Goal: Find specific page/section: Find specific page/section

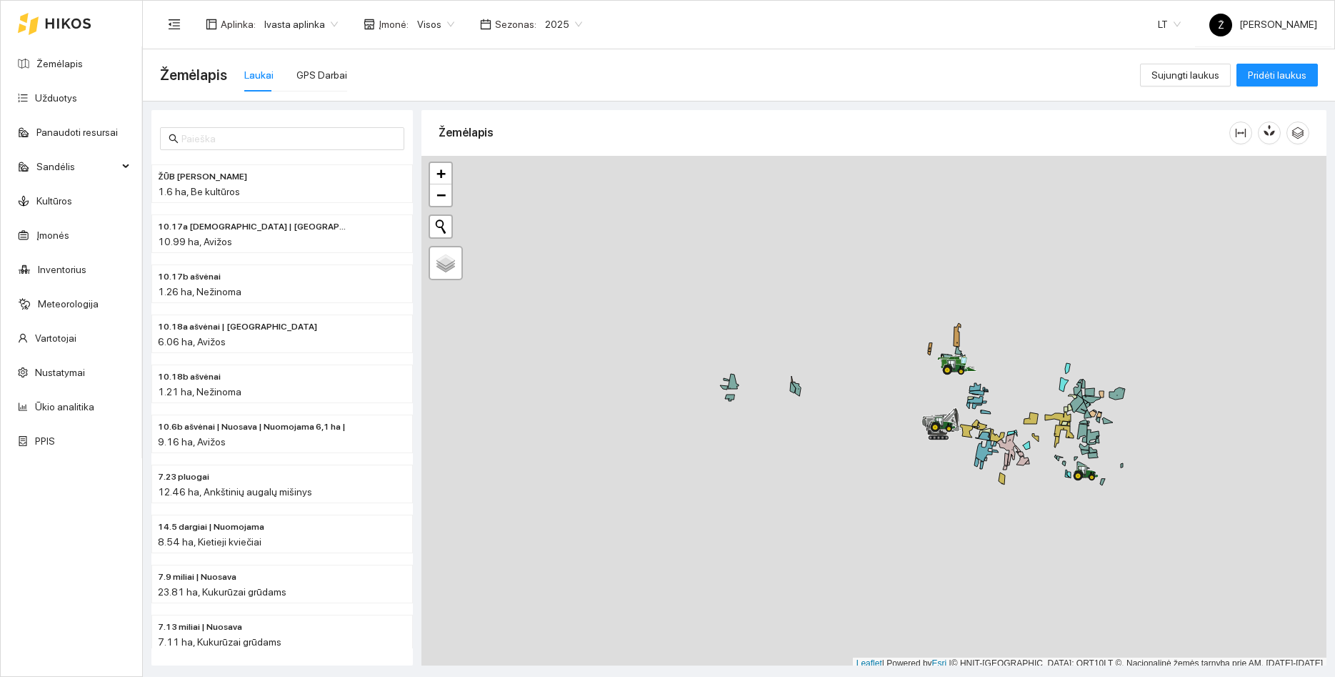
click at [383, 20] on span "Įmonė :" at bounding box center [394, 24] width 30 height 16
click at [417, 28] on span "Visos" at bounding box center [435, 24] width 37 height 21
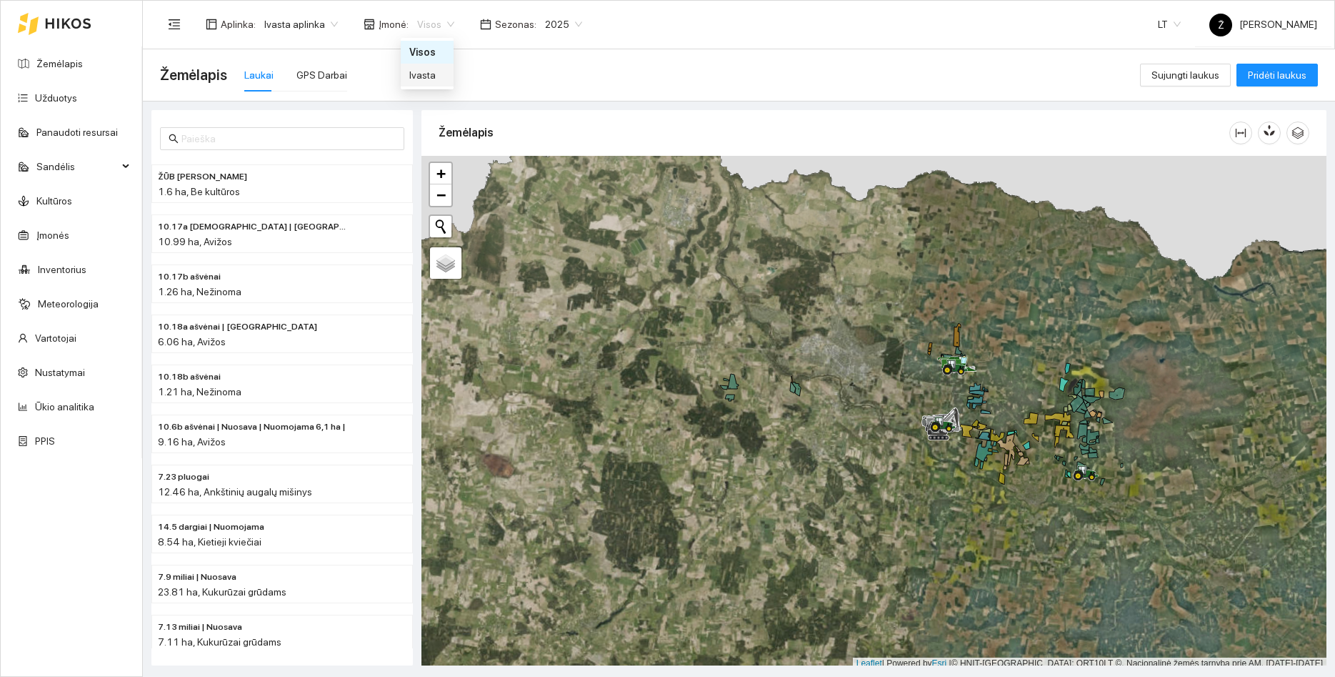
click at [411, 78] on div "Ivasta" at bounding box center [427, 75] width 36 height 16
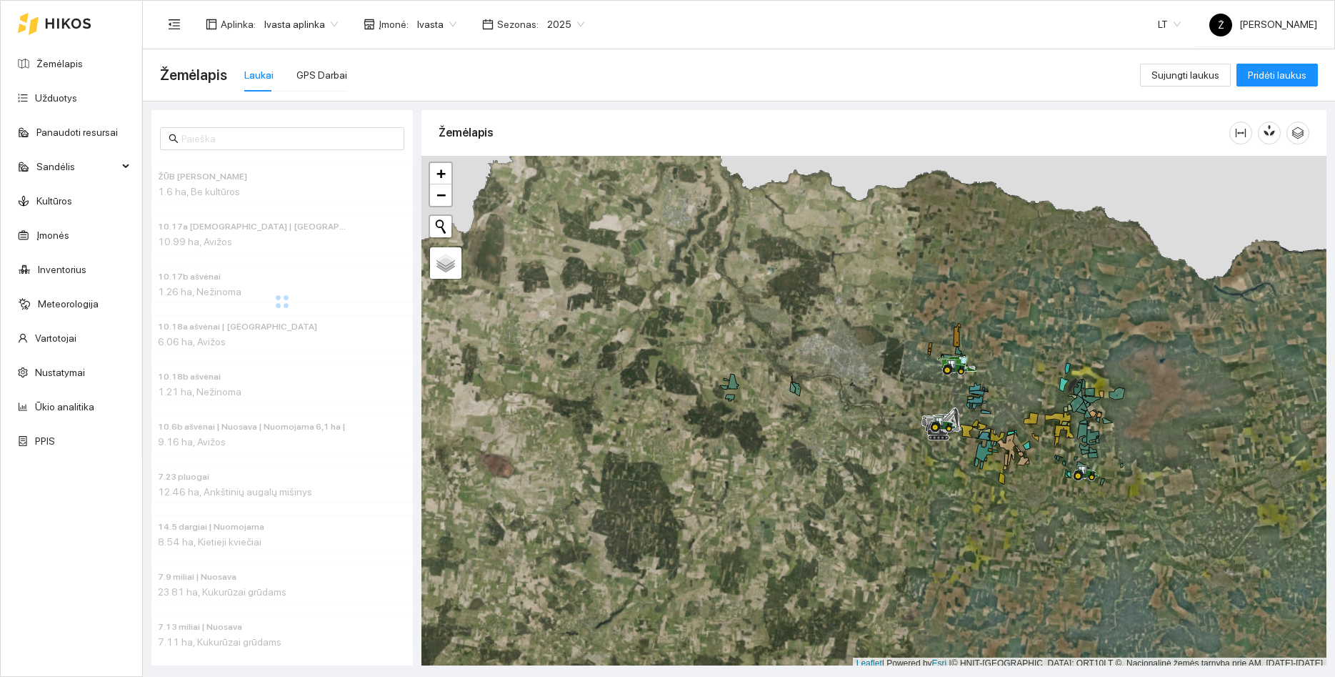
click at [306, 23] on span "Ivasta aplinka" at bounding box center [301, 24] width 74 height 21
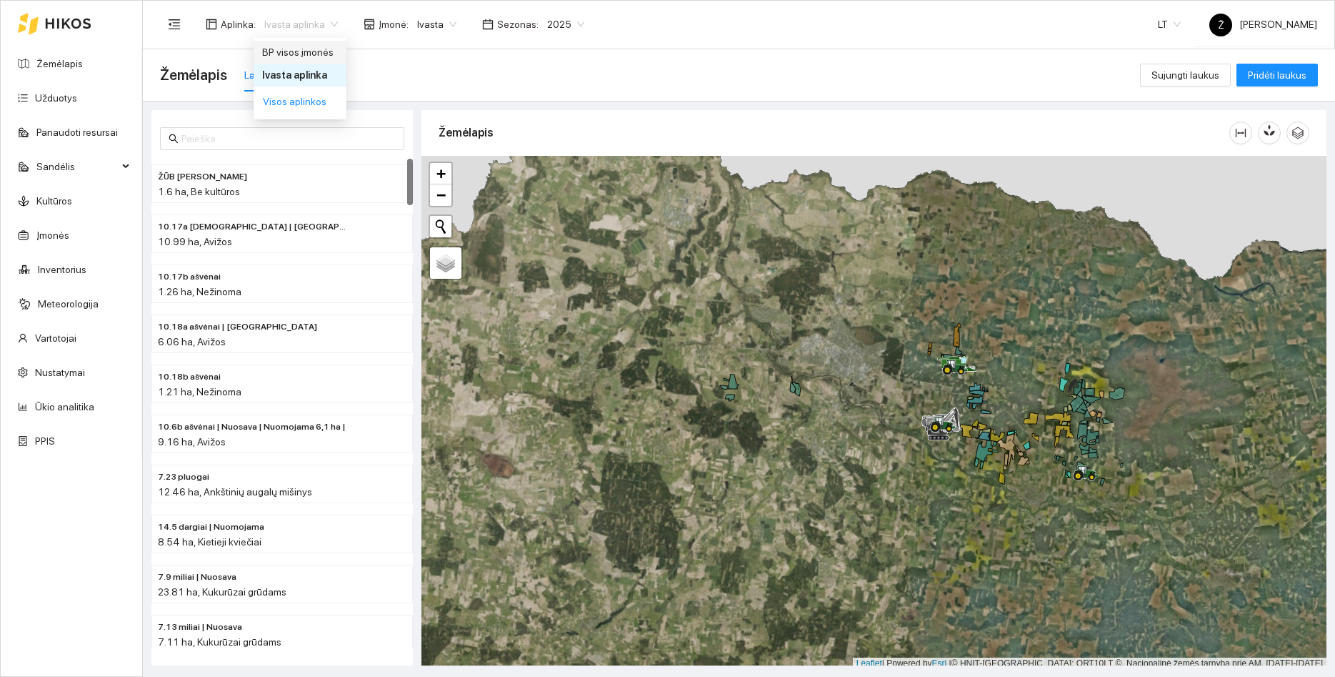
click at [297, 46] on div "BP visos įmonės" at bounding box center [300, 52] width 76 height 16
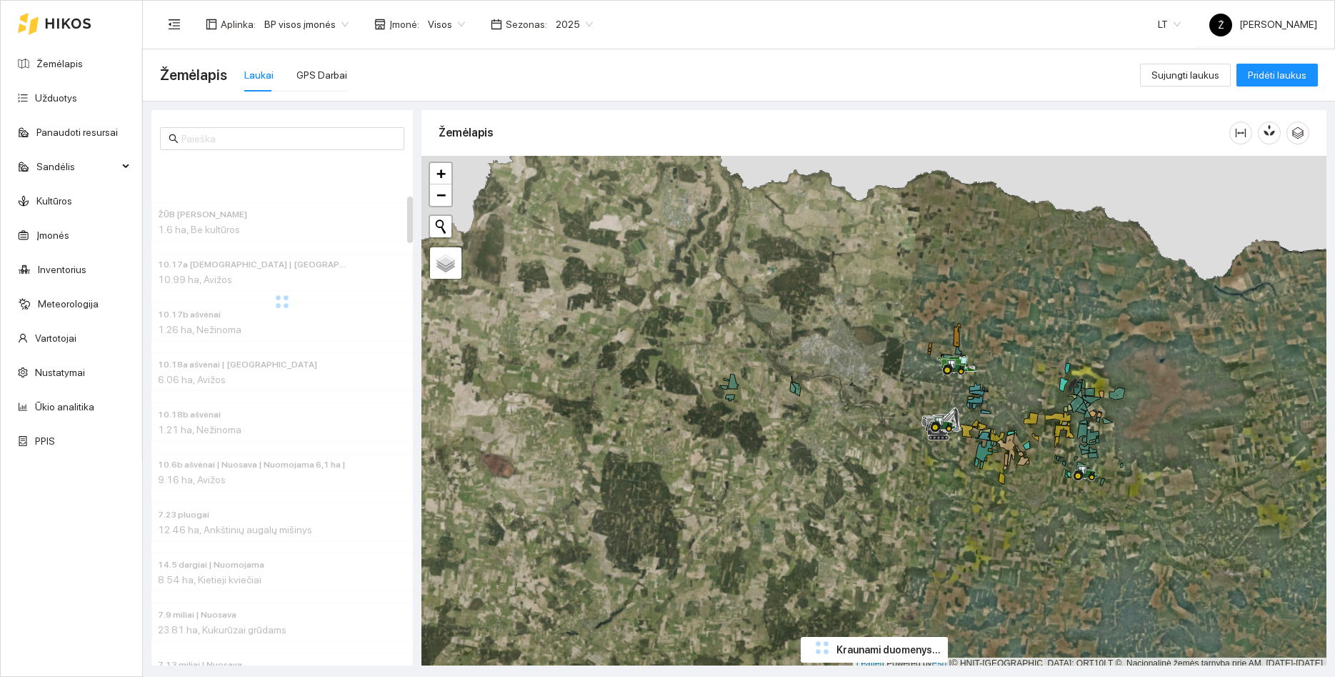
click at [459, 24] on div "Visos" at bounding box center [446, 24] width 54 height 23
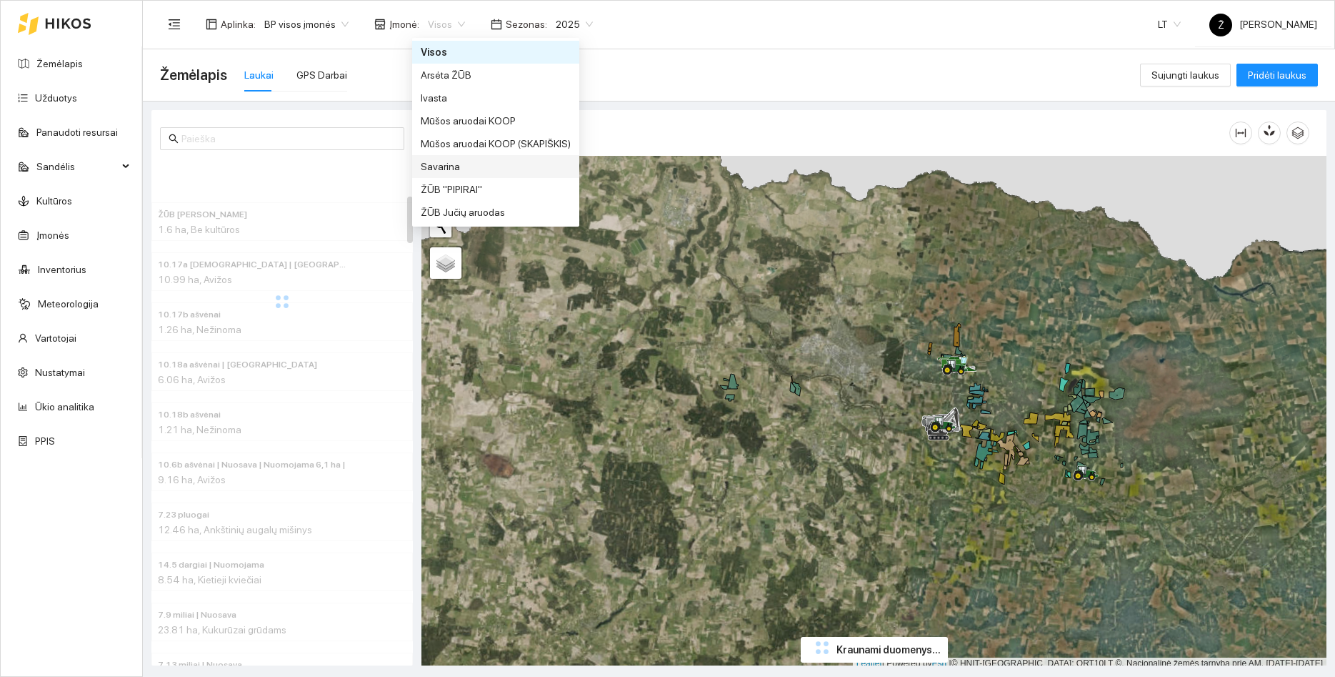
click at [462, 166] on div "Savarina" at bounding box center [496, 167] width 150 height 16
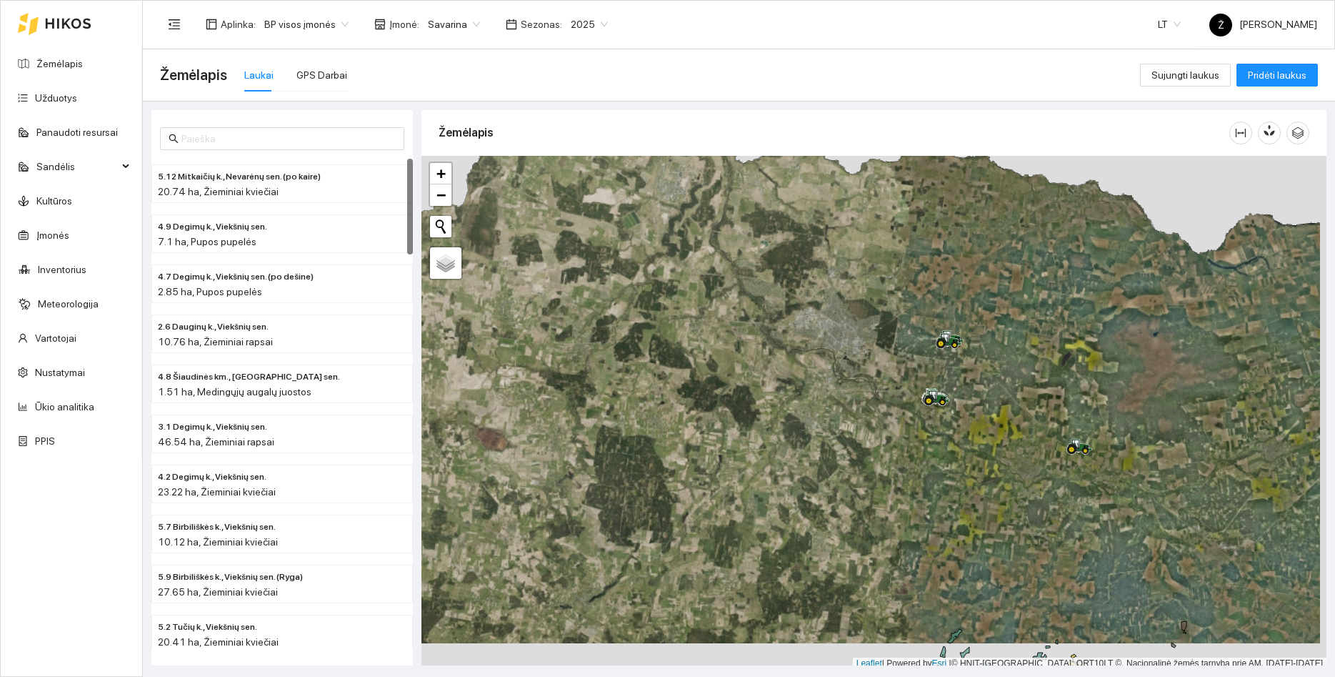
drag, startPoint x: 1020, startPoint y: 372, endPoint x: 940, endPoint y: 180, distance: 208.2
click at [940, 180] on div at bounding box center [874, 413] width 905 height 514
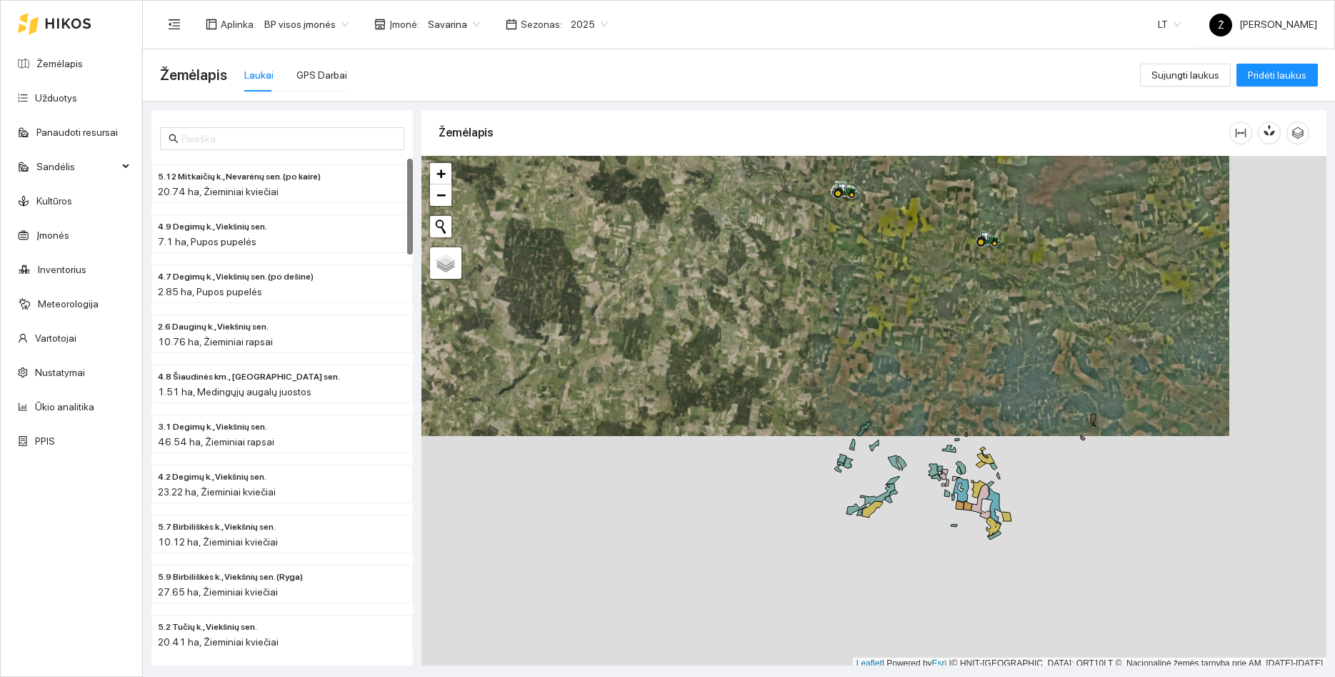
drag, startPoint x: 1054, startPoint y: 412, endPoint x: 987, endPoint y: 315, distance: 118.1
click at [980, 309] on div at bounding box center [874, 413] width 905 height 514
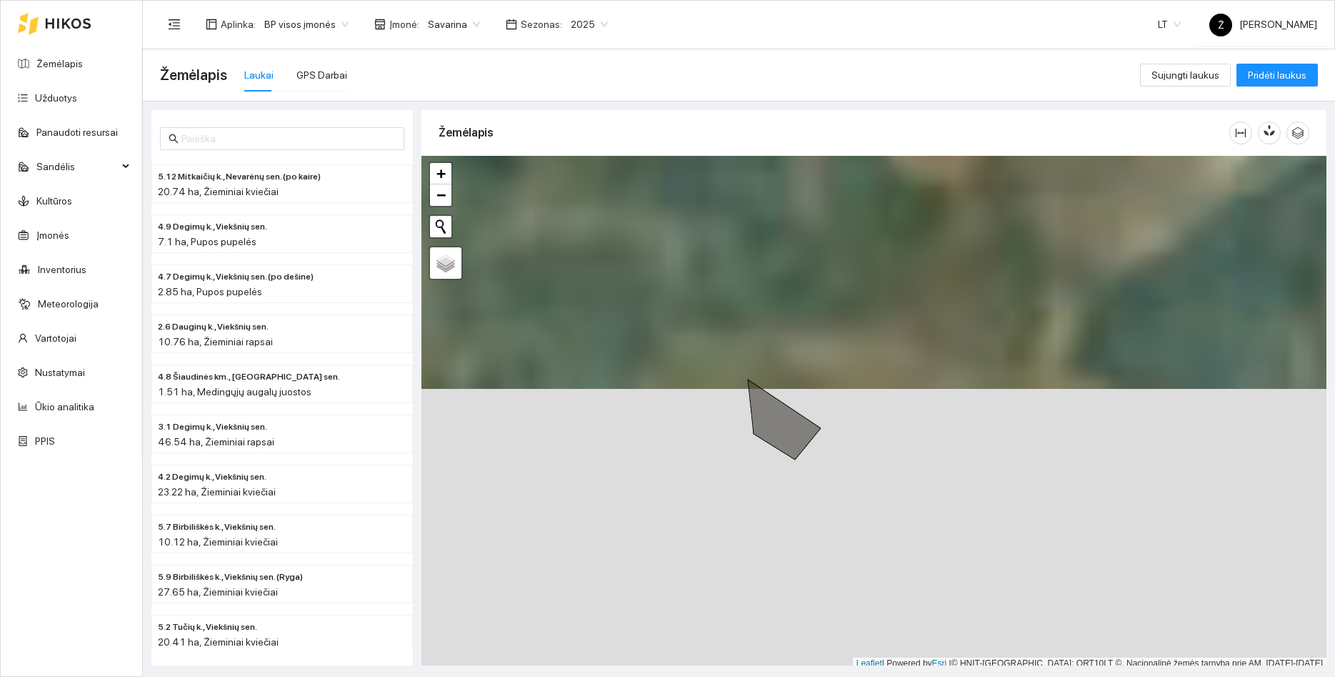
drag, startPoint x: 1029, startPoint y: 212, endPoint x: 922, endPoint y: 398, distance: 214.1
click at [922, 398] on div at bounding box center [874, 413] width 905 height 514
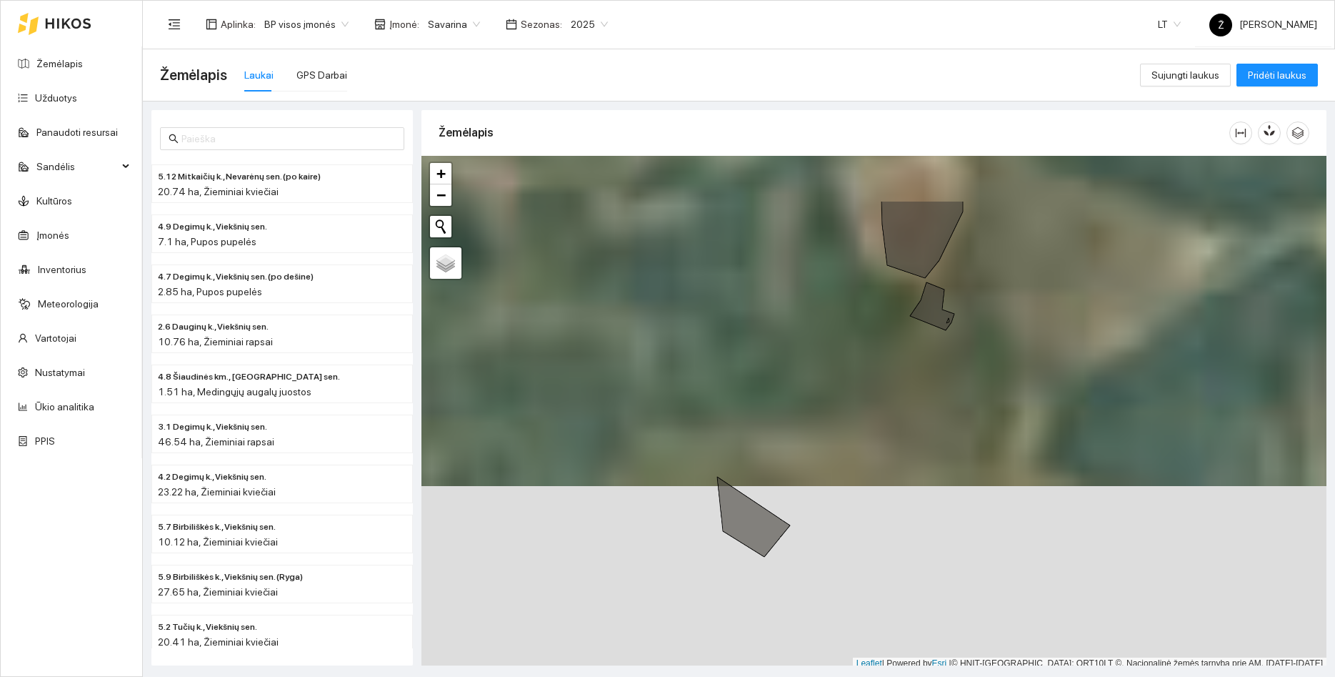
drag, startPoint x: 912, startPoint y: 337, endPoint x: 888, endPoint y: 394, distance: 61.2
click at [888, 394] on div at bounding box center [874, 413] width 905 height 514
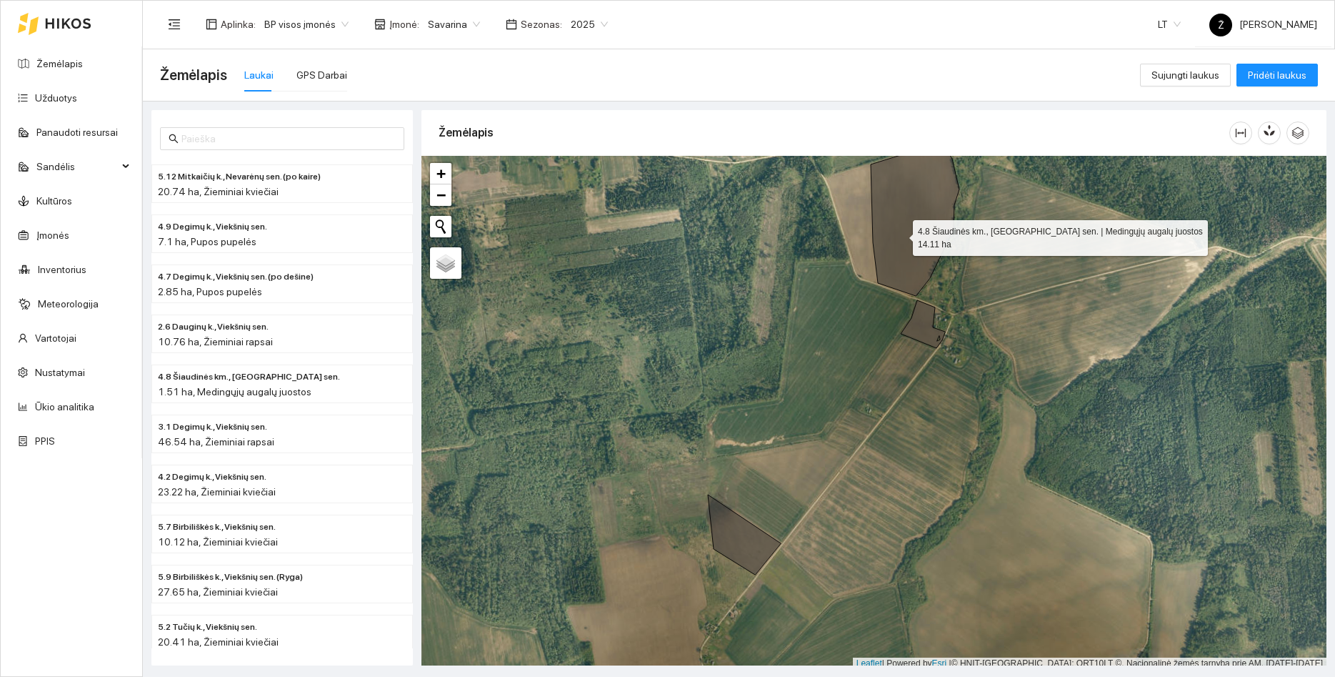
click at [900, 234] on icon at bounding box center [915, 220] width 89 height 149
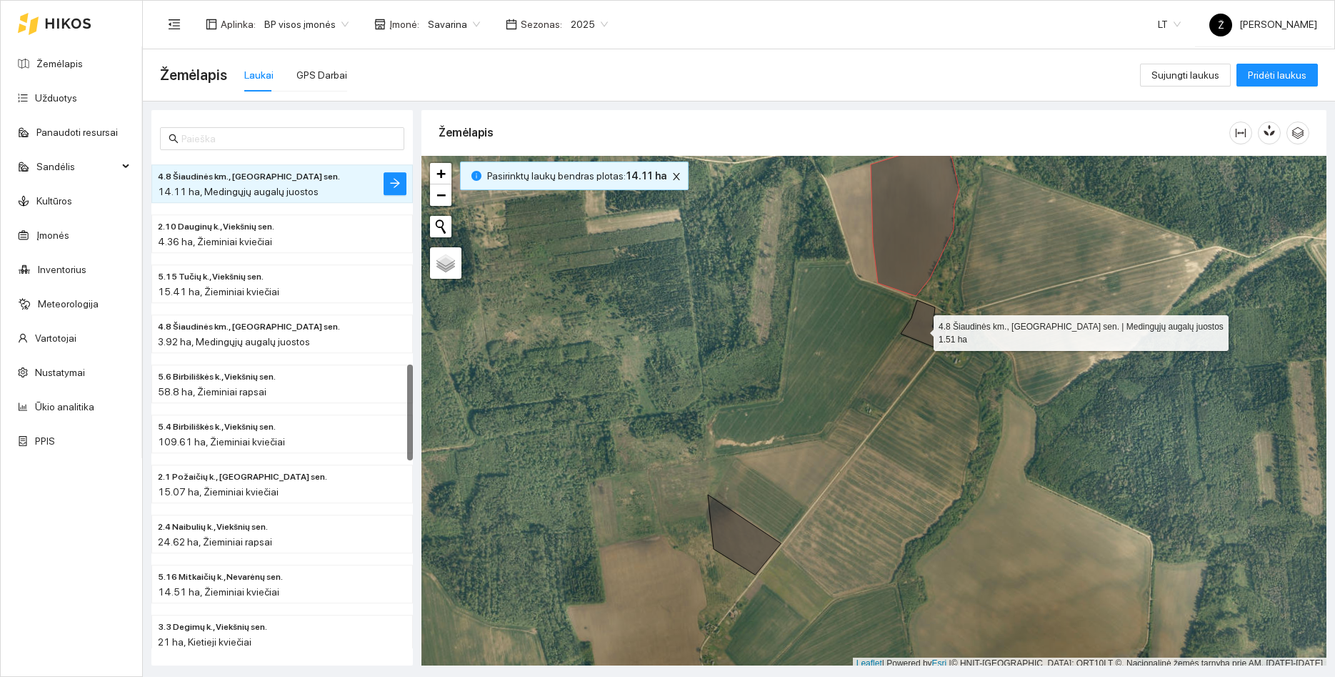
click at [921, 329] on icon at bounding box center [923, 324] width 44 height 48
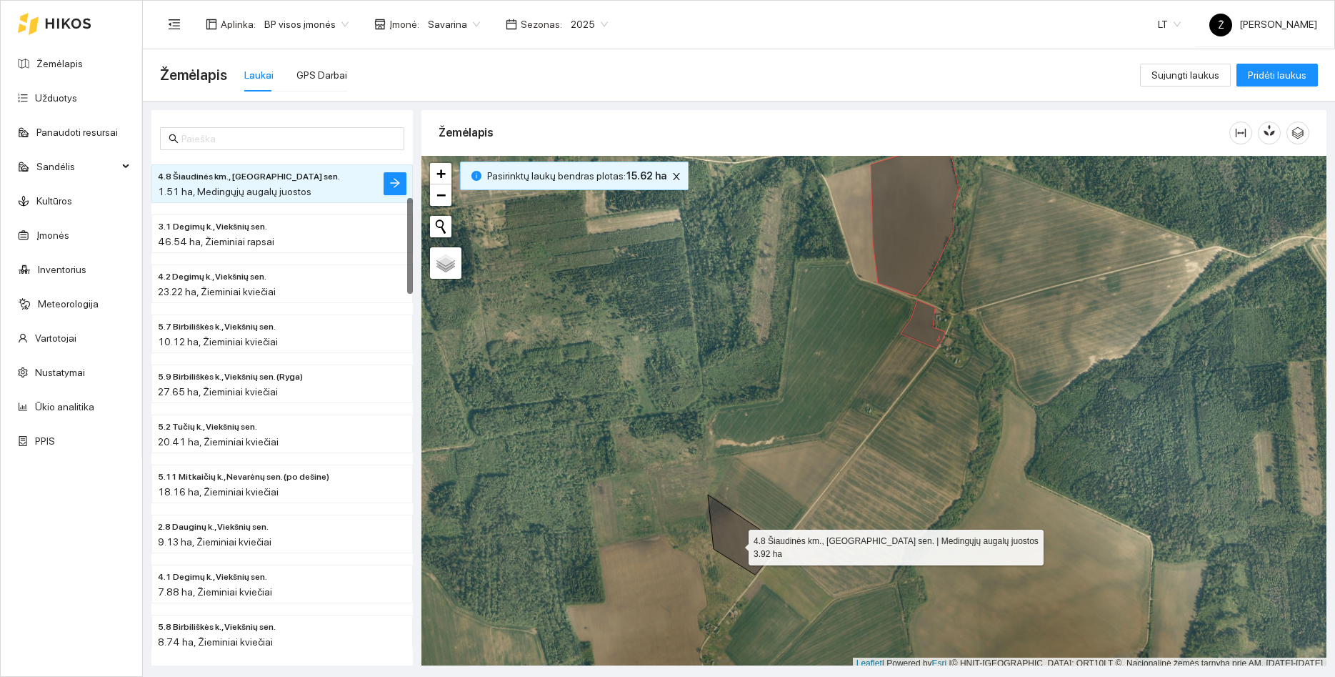
click at [736, 544] on icon at bounding box center [744, 534] width 73 height 80
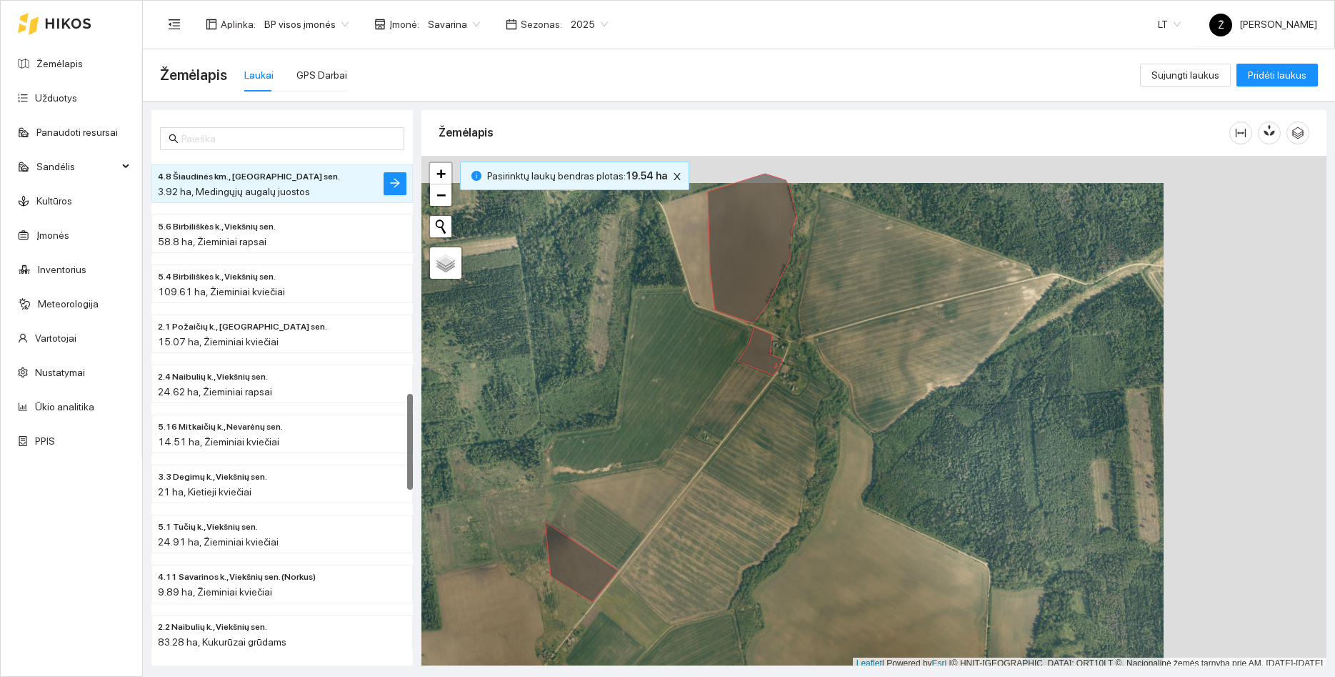
drag, startPoint x: 981, startPoint y: 444, endPoint x: 818, endPoint y: 471, distance: 165.1
click at [818, 471] on div at bounding box center [874, 413] width 905 height 514
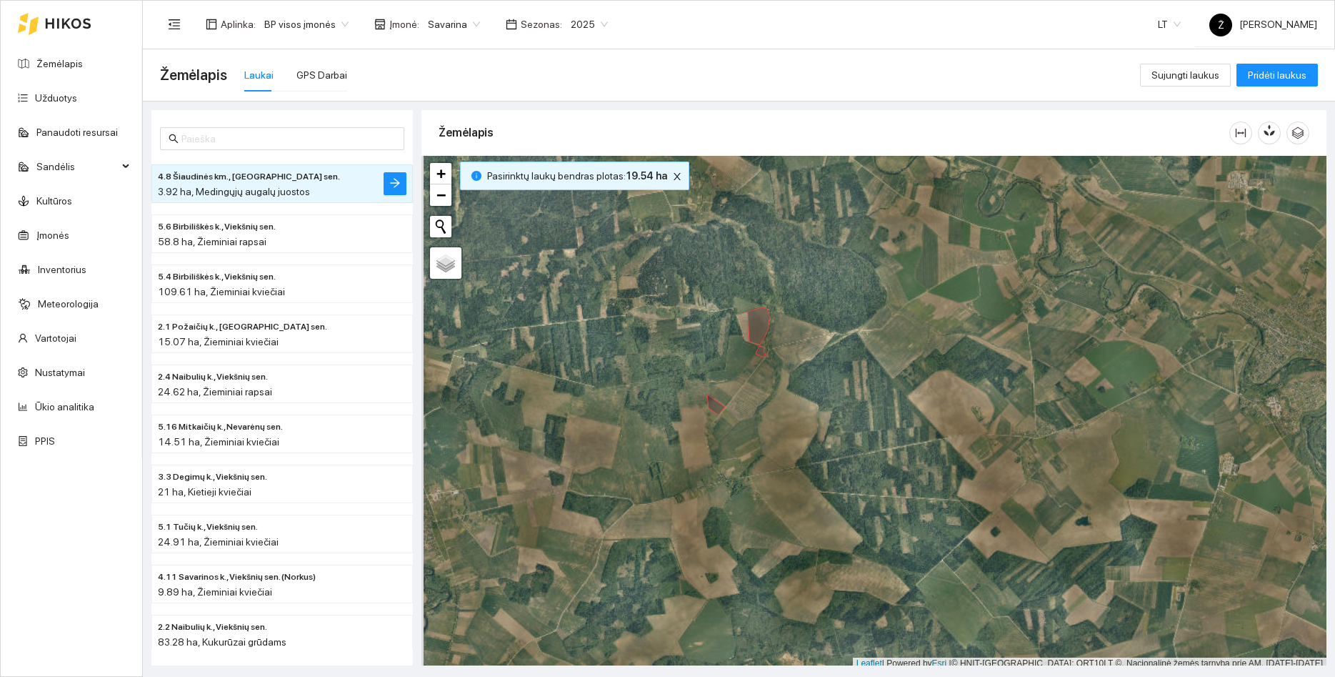
drag, startPoint x: 790, startPoint y: 404, endPoint x: 889, endPoint y: 344, distance: 115.8
click at [888, 344] on div at bounding box center [874, 413] width 905 height 514
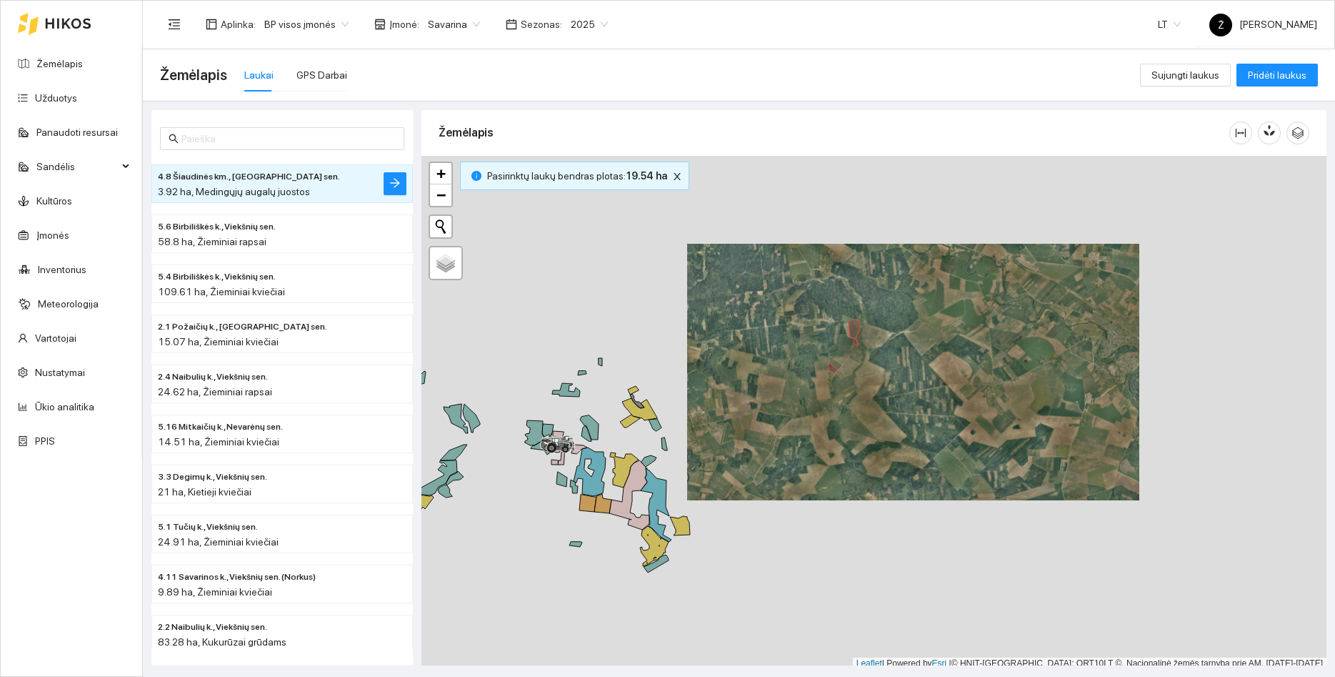
drag, startPoint x: 833, startPoint y: 357, endPoint x: 816, endPoint y: 382, distance: 30.3
click at [816, 382] on div at bounding box center [874, 413] width 905 height 514
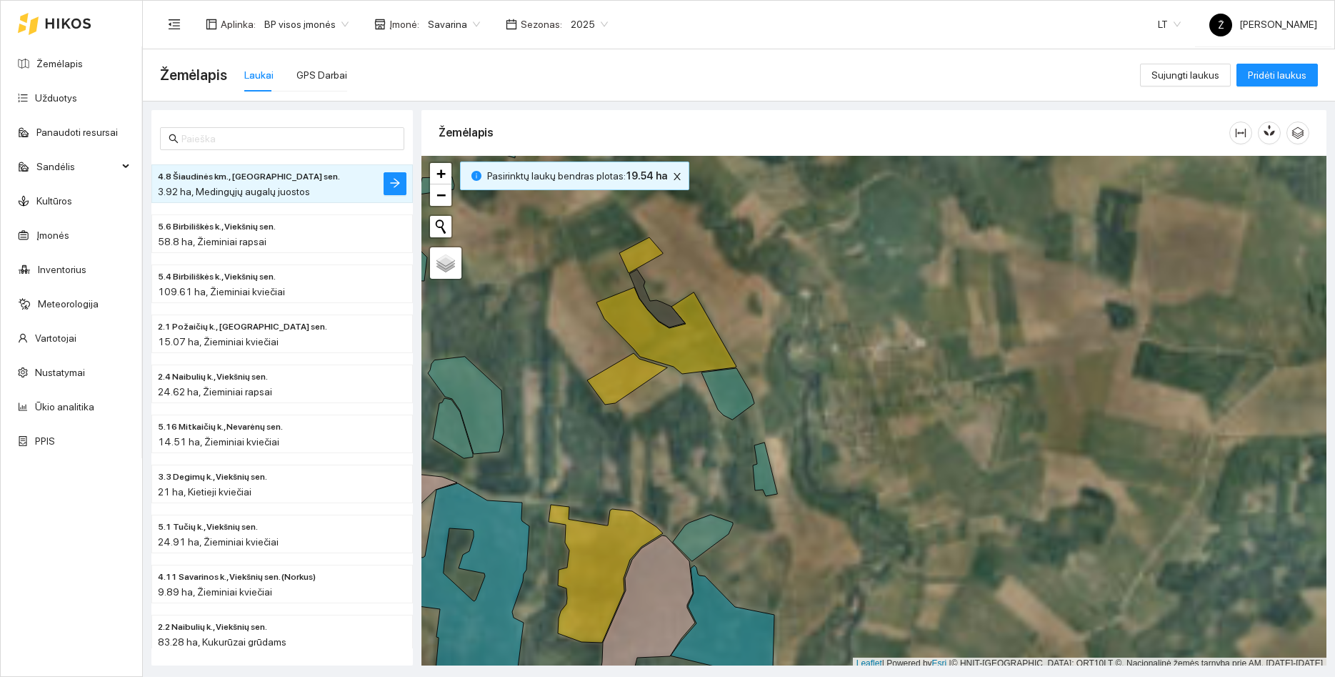
drag, startPoint x: 887, startPoint y: 358, endPoint x: 532, endPoint y: 586, distance: 421.9
click at [532, 586] on div at bounding box center [874, 413] width 905 height 514
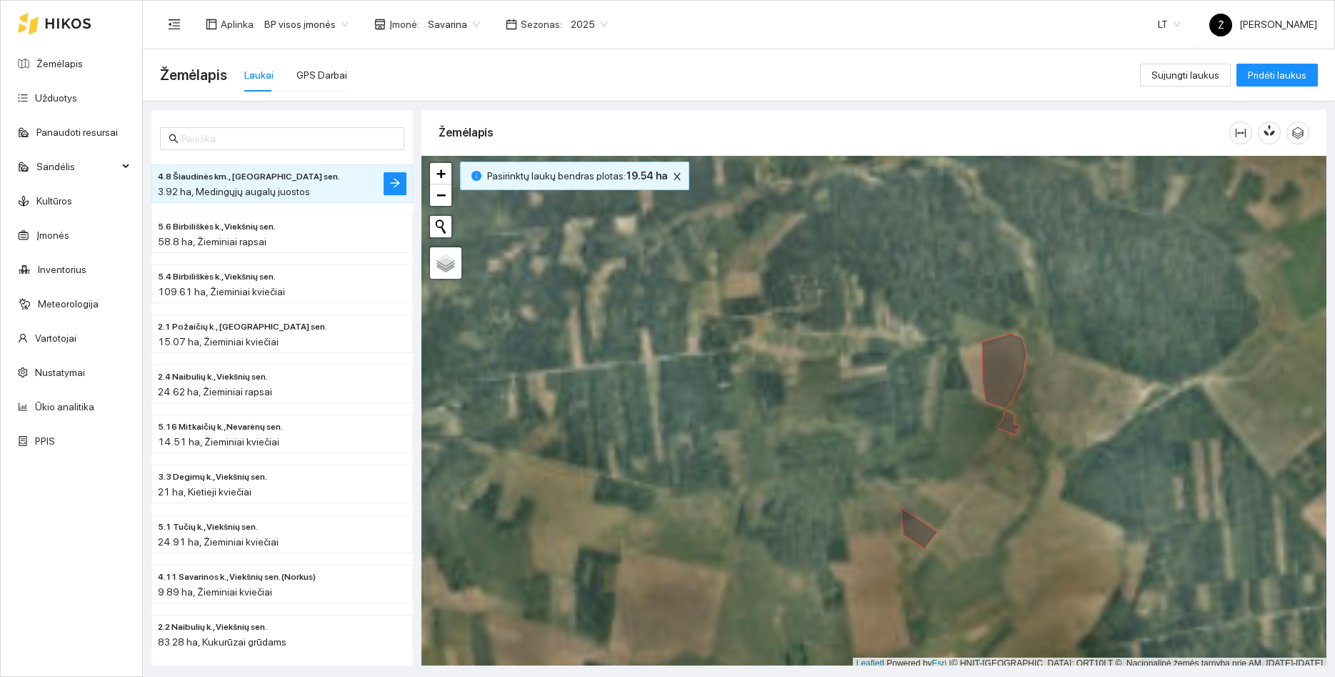
drag, startPoint x: 714, startPoint y: 446, endPoint x: 560, endPoint y: 573, distance: 199.4
click at [560, 573] on div at bounding box center [874, 413] width 905 height 514
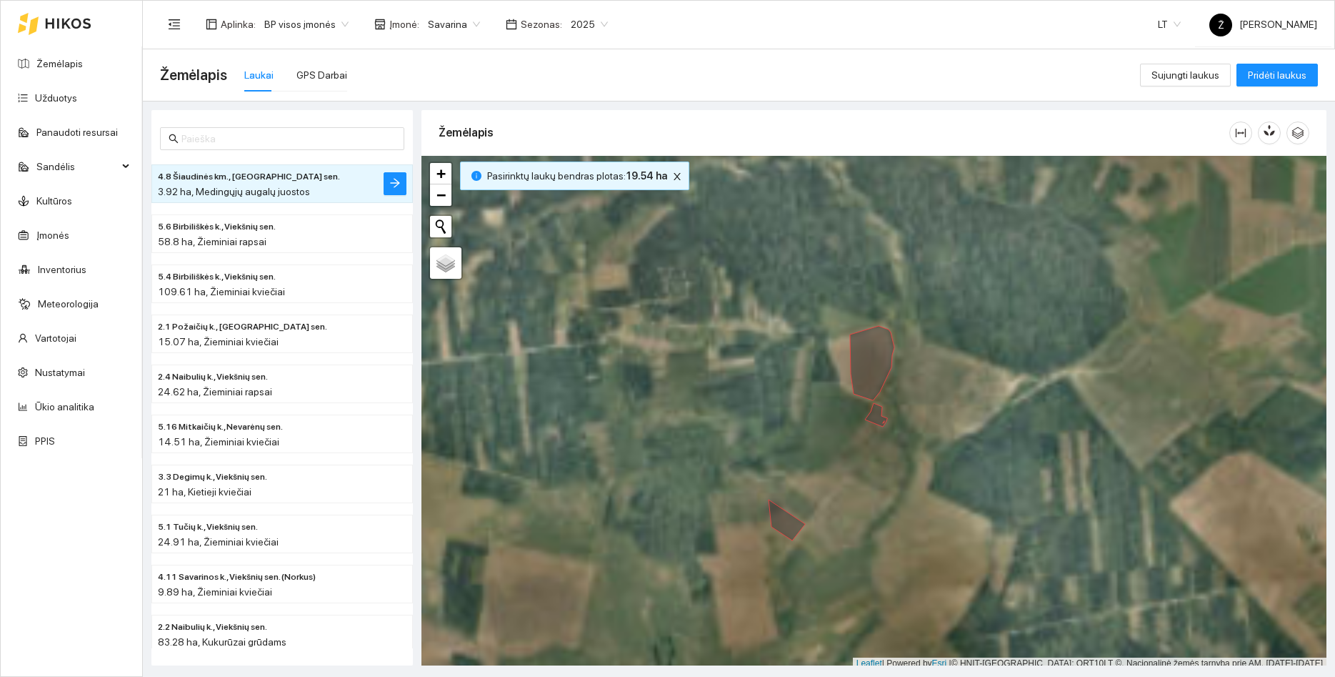
drag, startPoint x: 786, startPoint y: 487, endPoint x: 655, endPoint y: 479, distance: 130.9
click at [655, 479] on div at bounding box center [874, 413] width 905 height 514
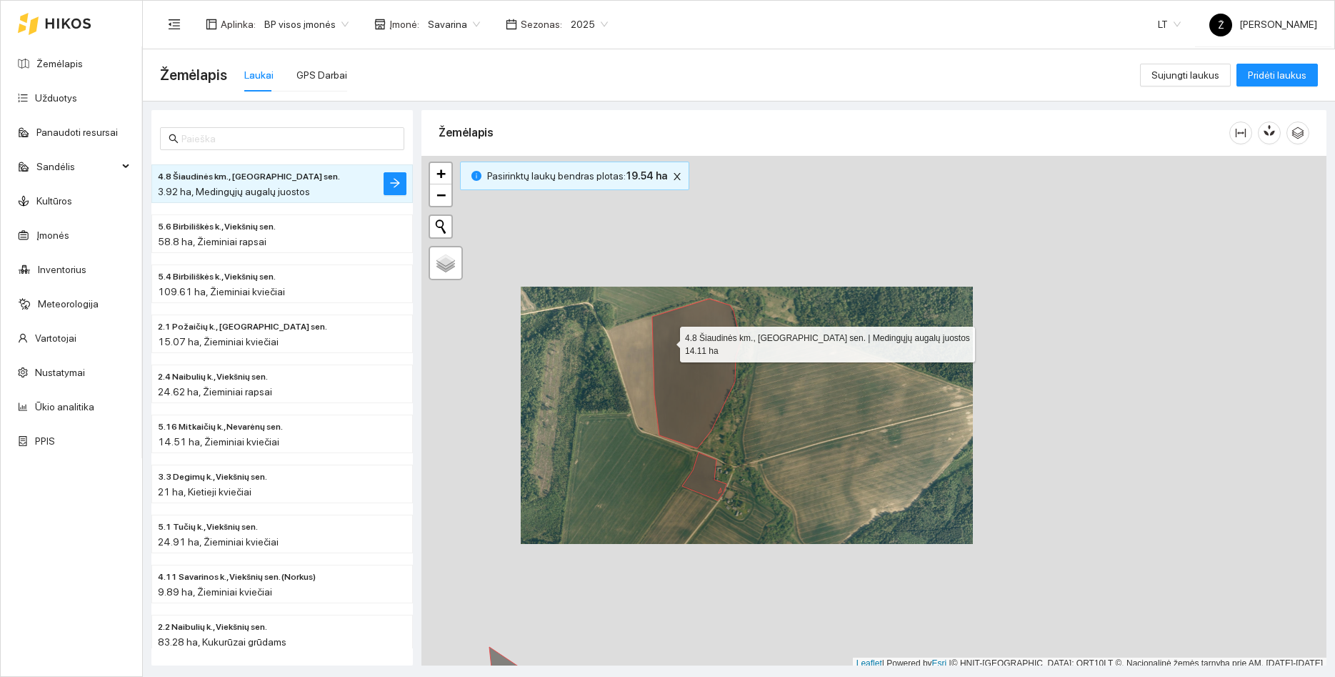
drag, startPoint x: 622, startPoint y: 504, endPoint x: 667, endPoint y: 341, distance: 169.2
click at [667, 341] on div at bounding box center [874, 413] width 905 height 514
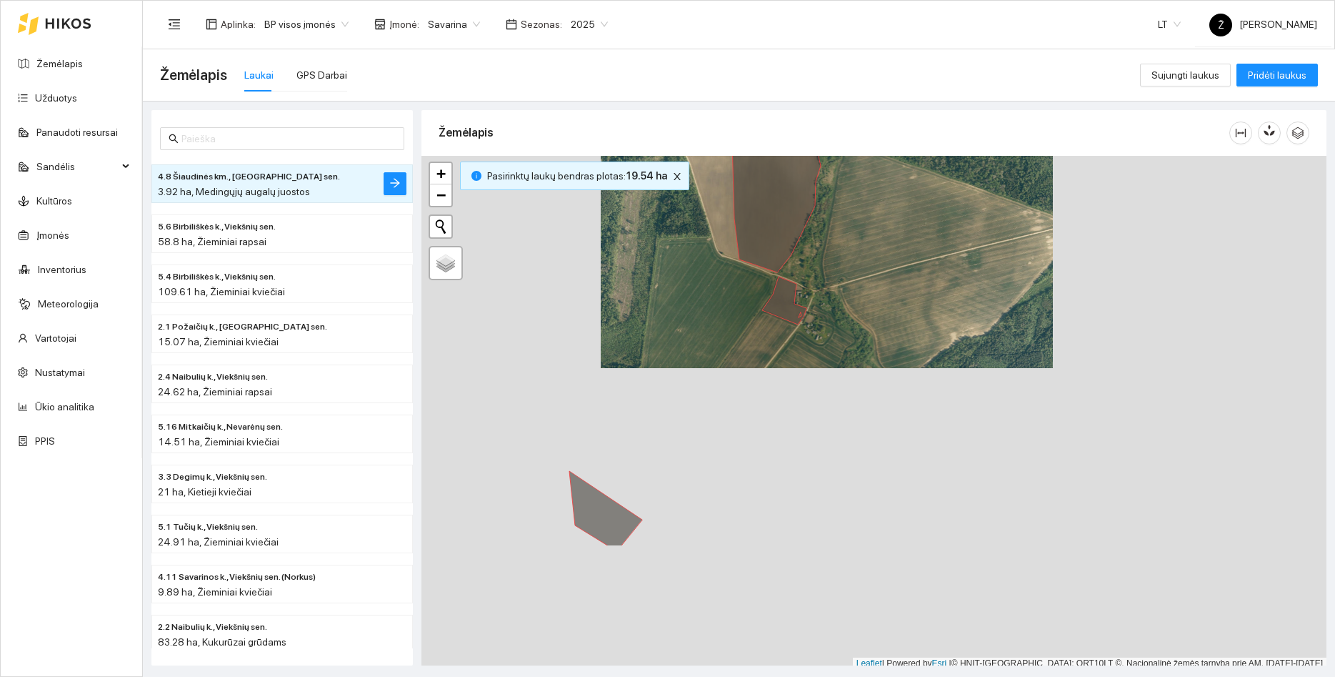
drag, startPoint x: 581, startPoint y: 504, endPoint x: 660, endPoint y: 328, distance: 192.8
click at [660, 328] on div at bounding box center [874, 413] width 905 height 514
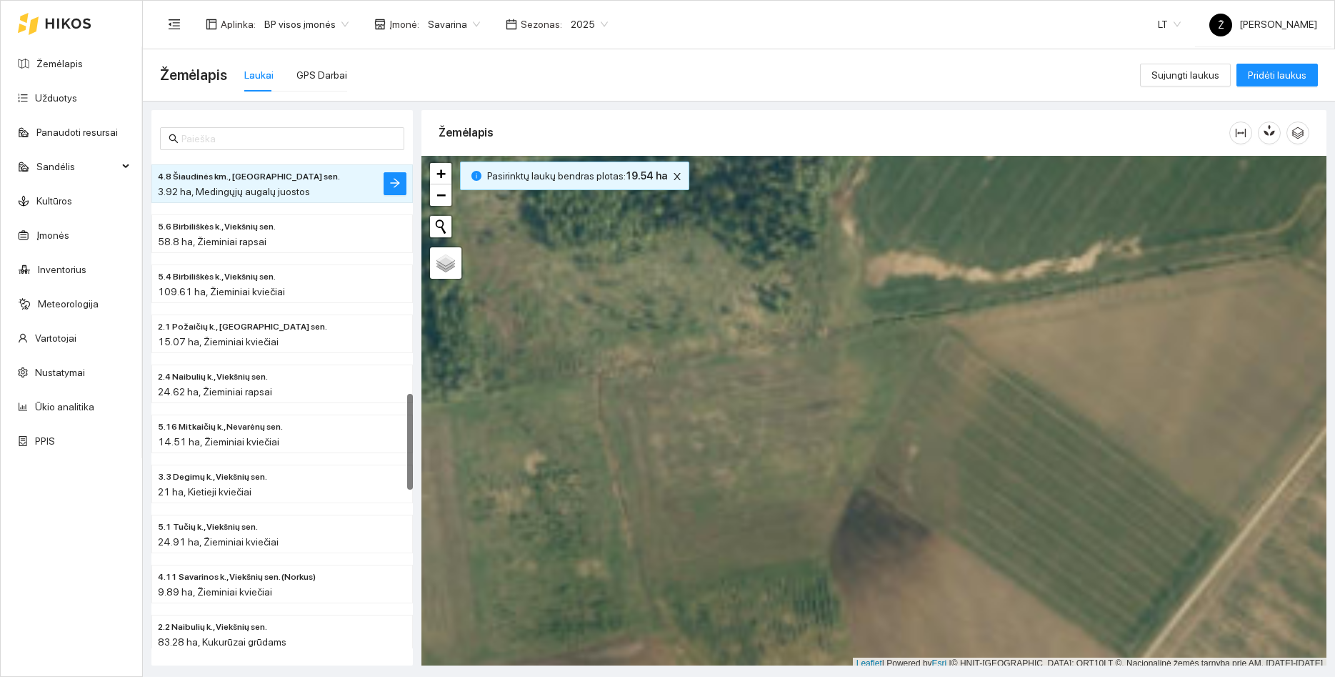
drag, startPoint x: 674, startPoint y: 344, endPoint x: 642, endPoint y: 205, distance: 142.3
click at [626, 156] on div at bounding box center [874, 413] width 905 height 514
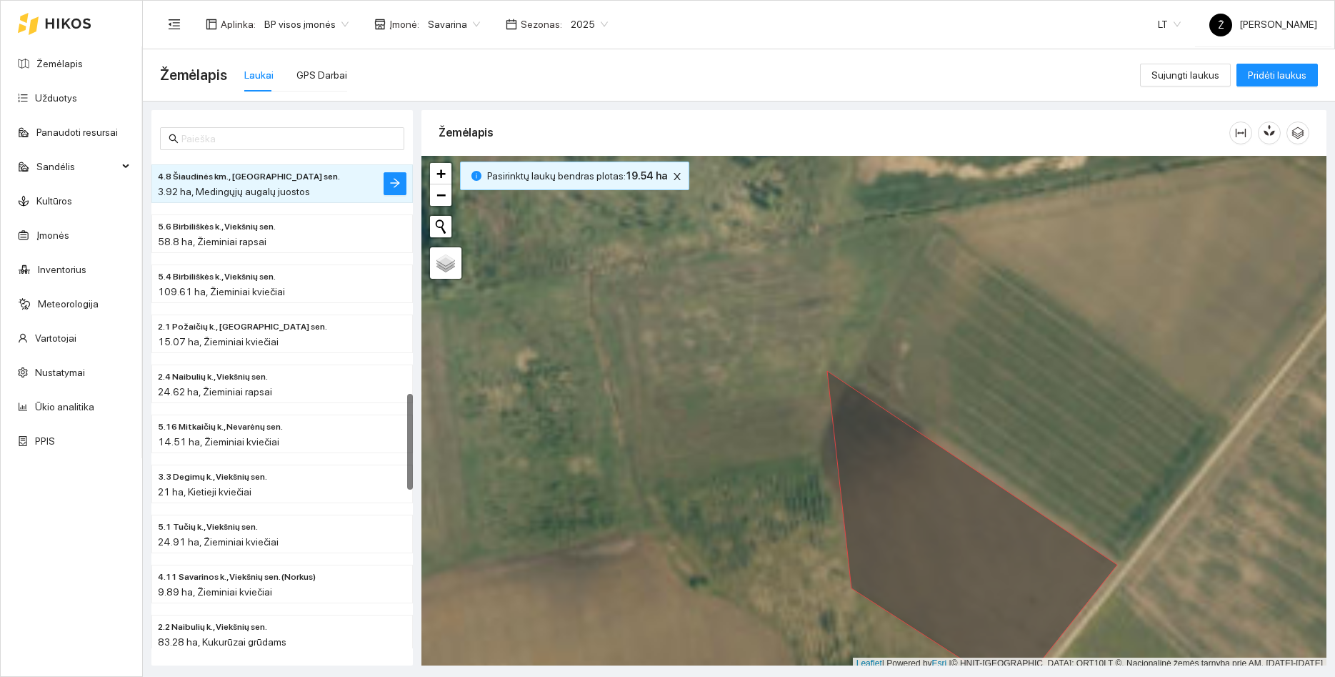
drag, startPoint x: 715, startPoint y: 394, endPoint x: 587, endPoint y: 277, distance: 174.0
click at [587, 277] on div at bounding box center [874, 413] width 905 height 514
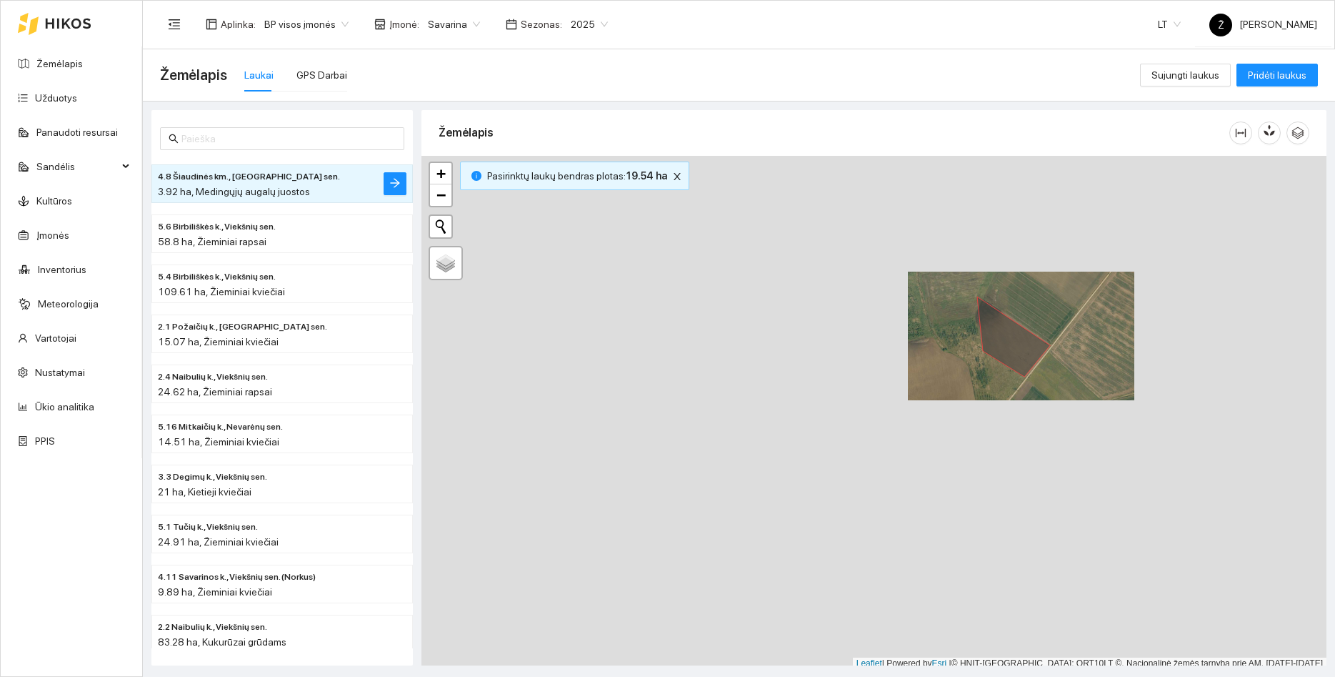
drag, startPoint x: 1102, startPoint y: 282, endPoint x: 987, endPoint y: 483, distance: 231.4
click at [987, 483] on div at bounding box center [874, 413] width 905 height 514
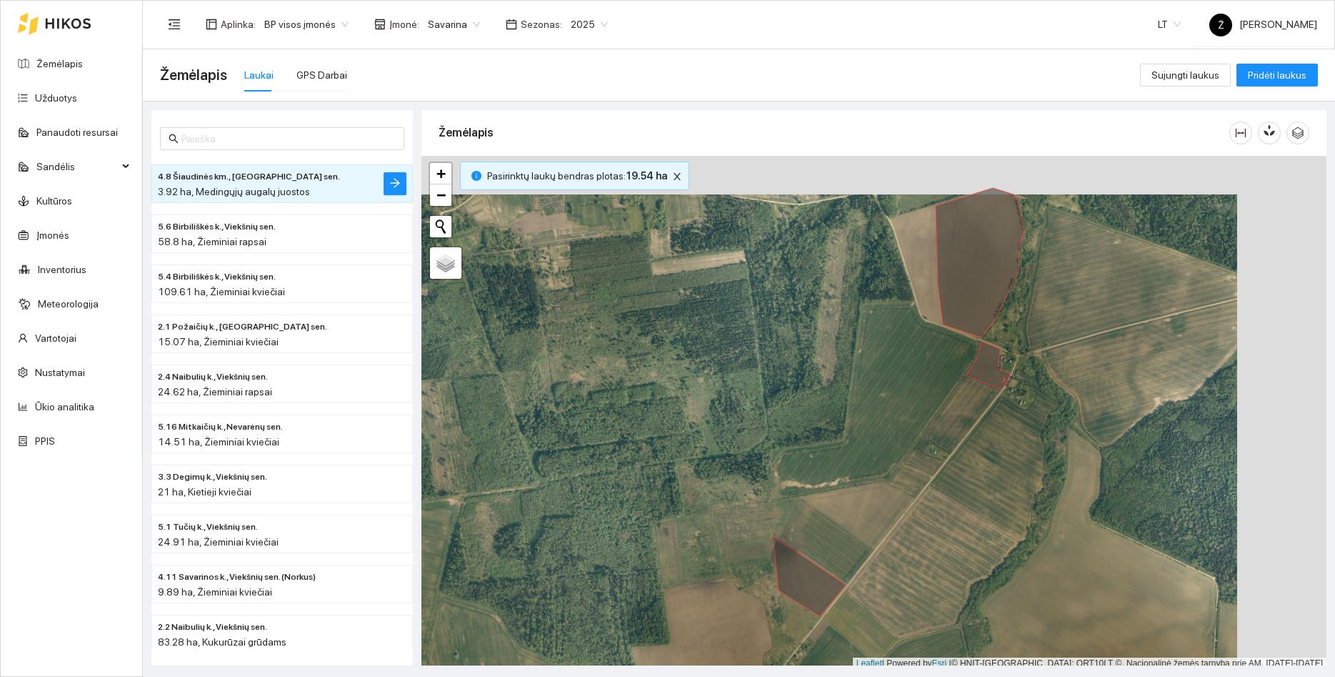
drag, startPoint x: 1042, startPoint y: 361, endPoint x: 953, endPoint y: 399, distance: 97.3
click at [953, 399] on div at bounding box center [874, 413] width 905 height 514
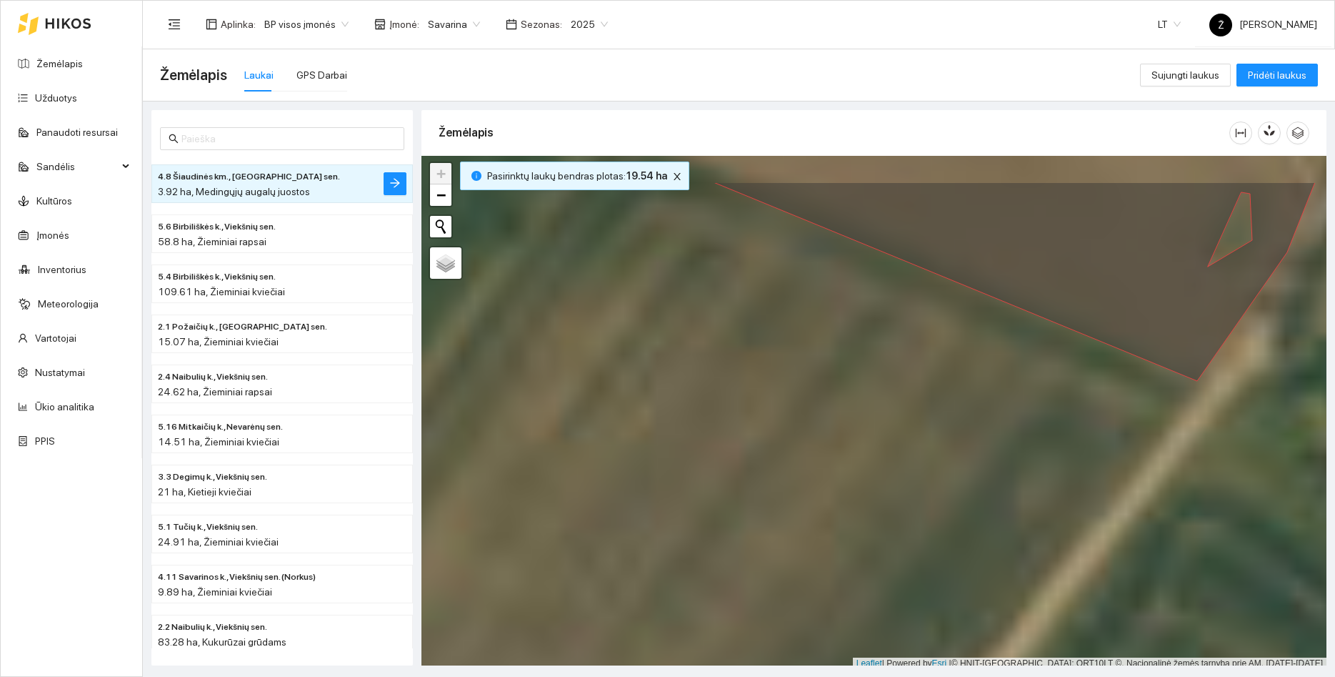
drag, startPoint x: 965, startPoint y: 386, endPoint x: 941, endPoint y: 464, distance: 82.3
click at [941, 464] on div at bounding box center [874, 413] width 905 height 514
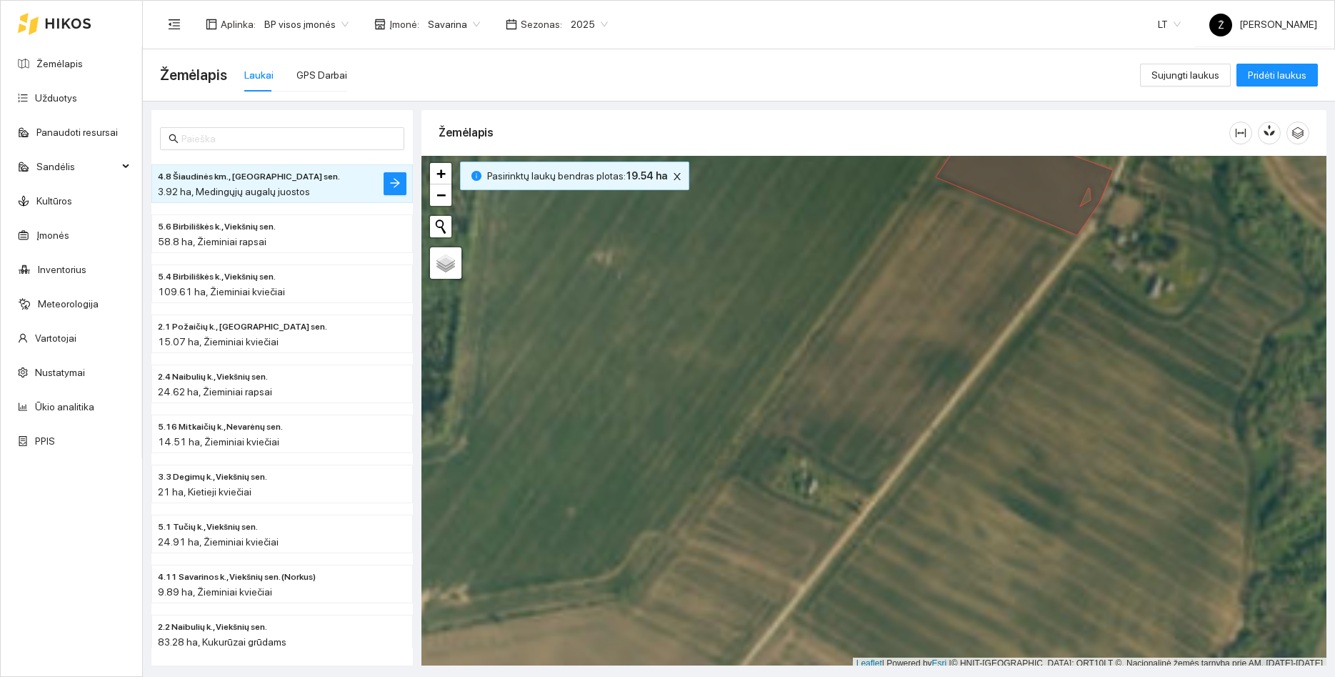
drag, startPoint x: 859, startPoint y: 452, endPoint x: 903, endPoint y: 301, distance: 157.1
click at [903, 301] on div at bounding box center [874, 413] width 905 height 514
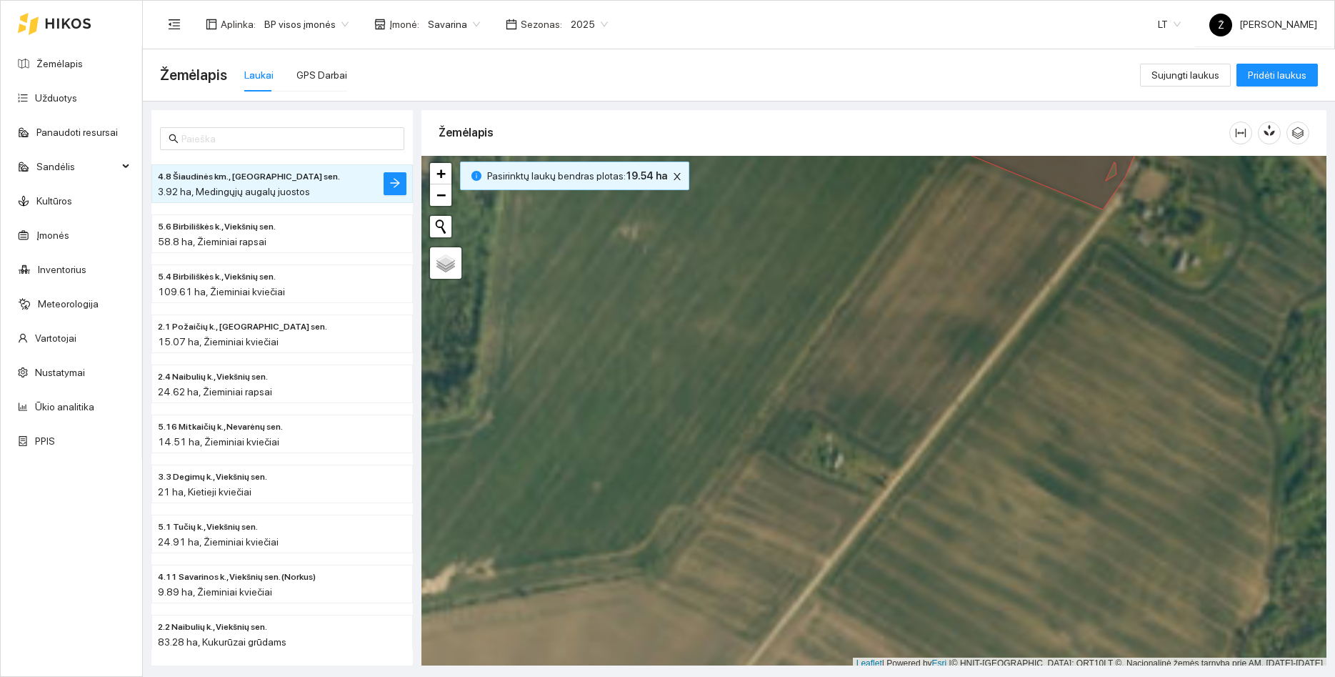
drag, startPoint x: 824, startPoint y: 442, endPoint x: 810, endPoint y: 427, distance: 20.8
click at [861, 395] on div at bounding box center [874, 413] width 905 height 514
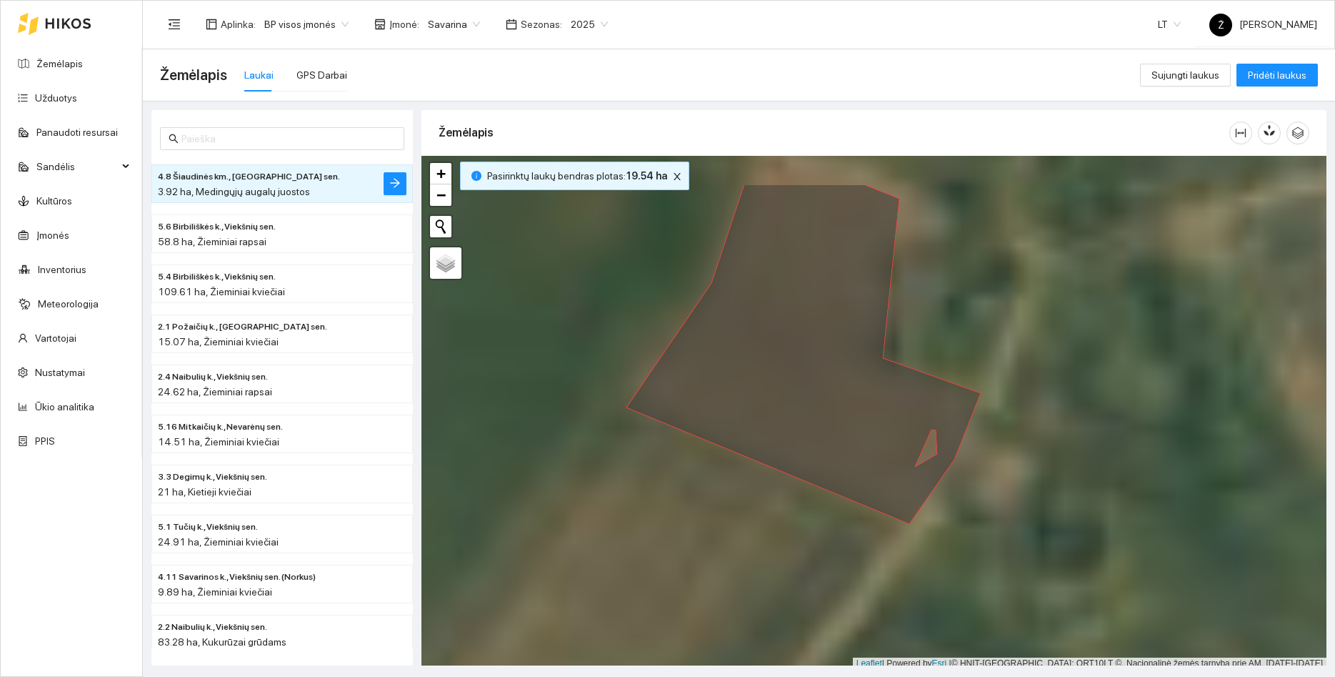
drag, startPoint x: 543, startPoint y: 467, endPoint x: 766, endPoint y: 547, distance: 236.8
click at [766, 547] on div at bounding box center [874, 413] width 905 height 514
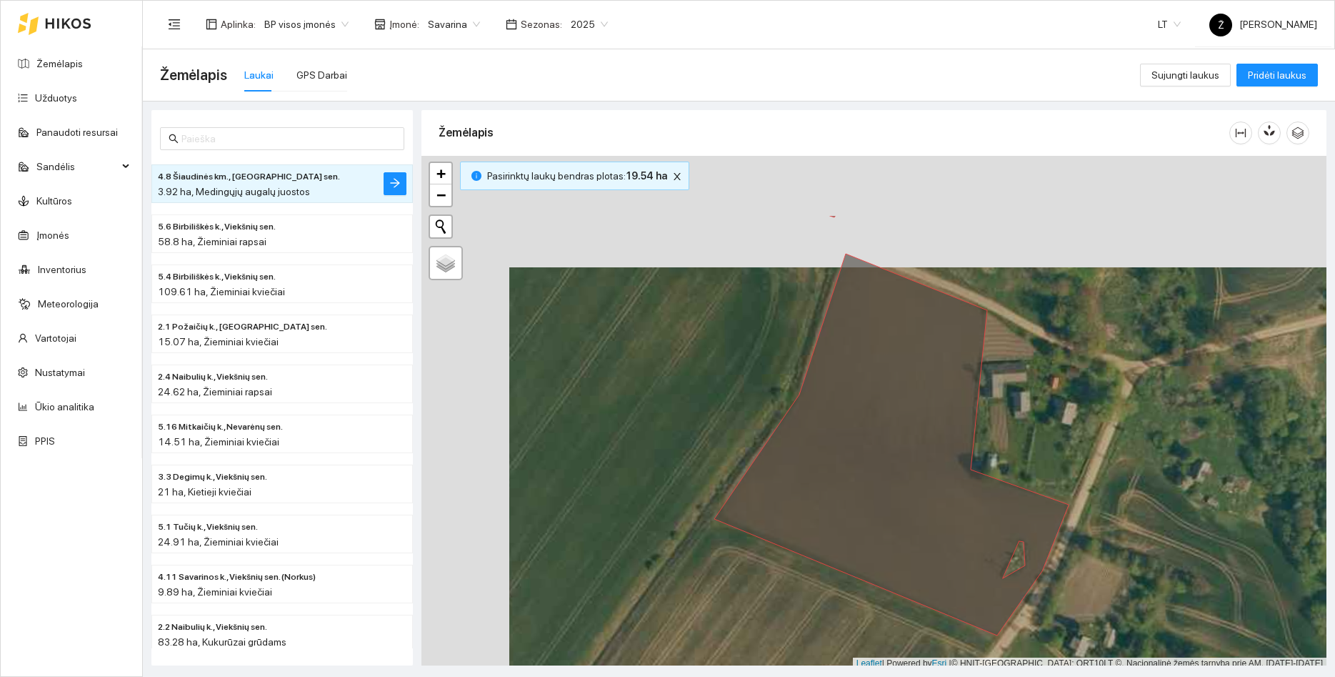
drag, startPoint x: 582, startPoint y: 369, endPoint x: 640, endPoint y: 483, distance: 128.1
click at [671, 482] on div at bounding box center [874, 413] width 905 height 514
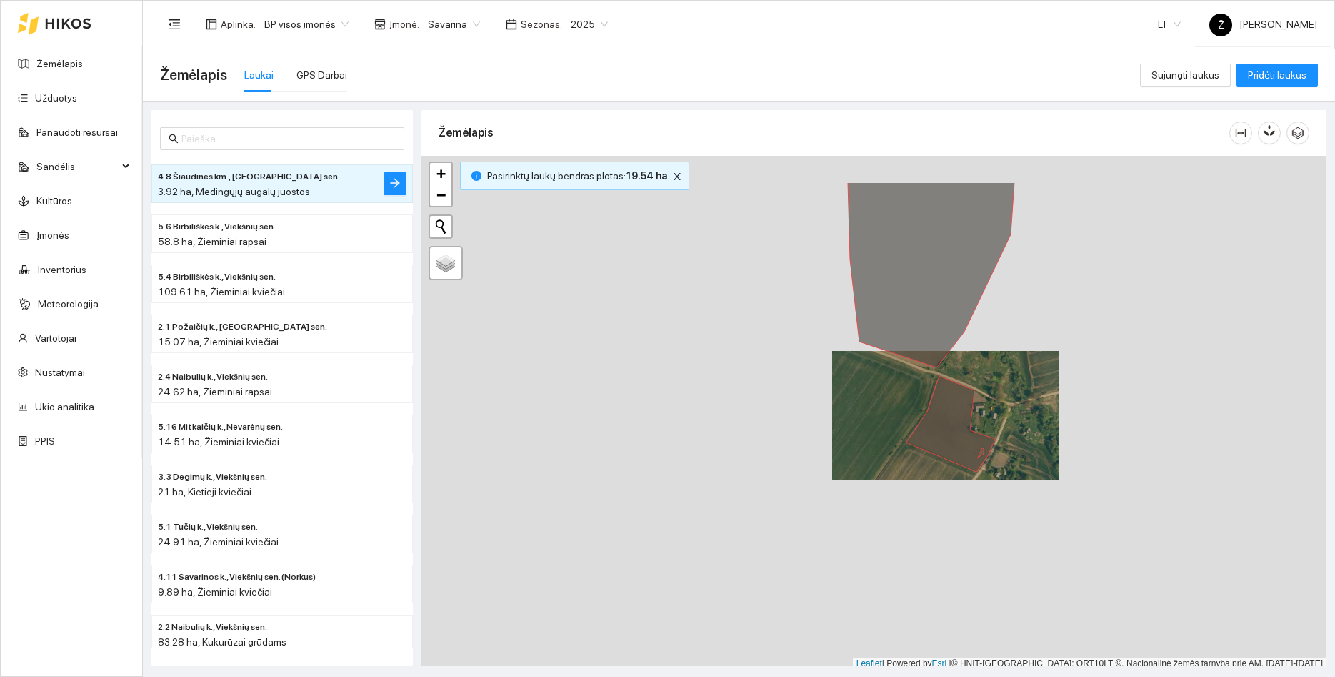
drag, startPoint x: 969, startPoint y: 292, endPoint x: 953, endPoint y: 377, distance: 86.5
click at [953, 377] on div at bounding box center [874, 413] width 905 height 514
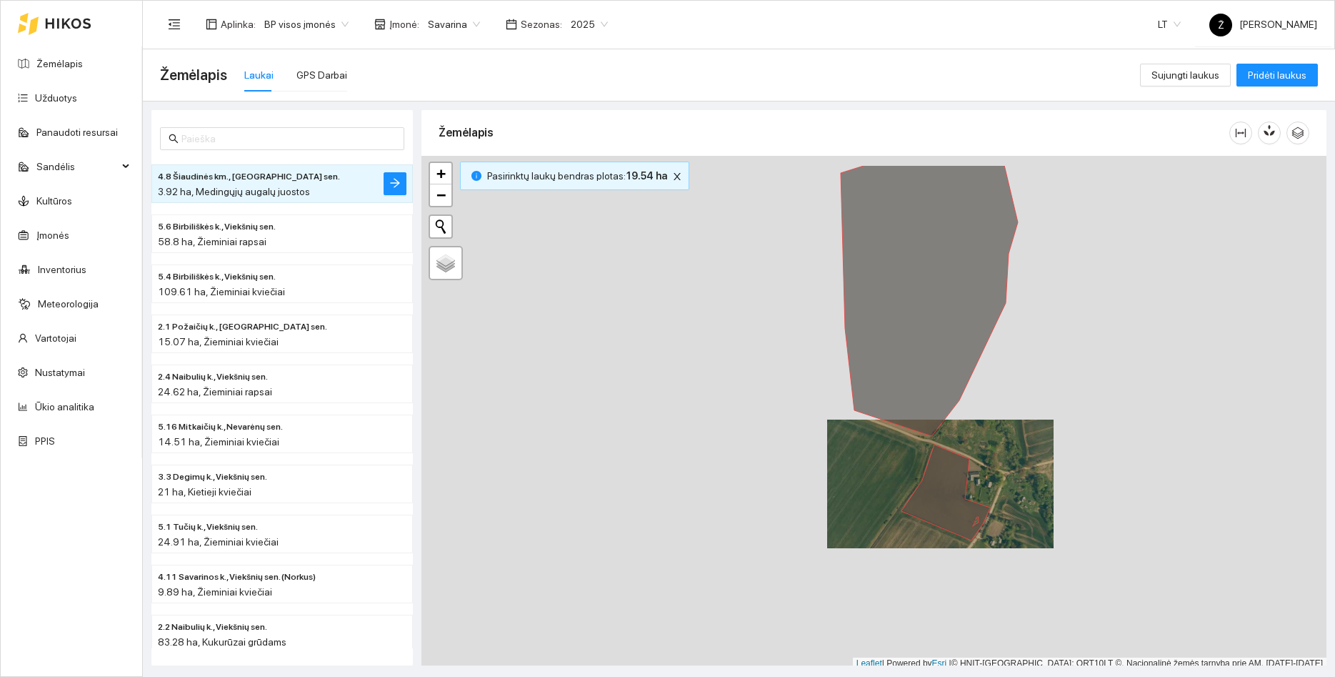
drag, startPoint x: 1105, startPoint y: 229, endPoint x: 1097, endPoint y: 291, distance: 61.9
click at [1097, 291] on div at bounding box center [874, 413] width 905 height 514
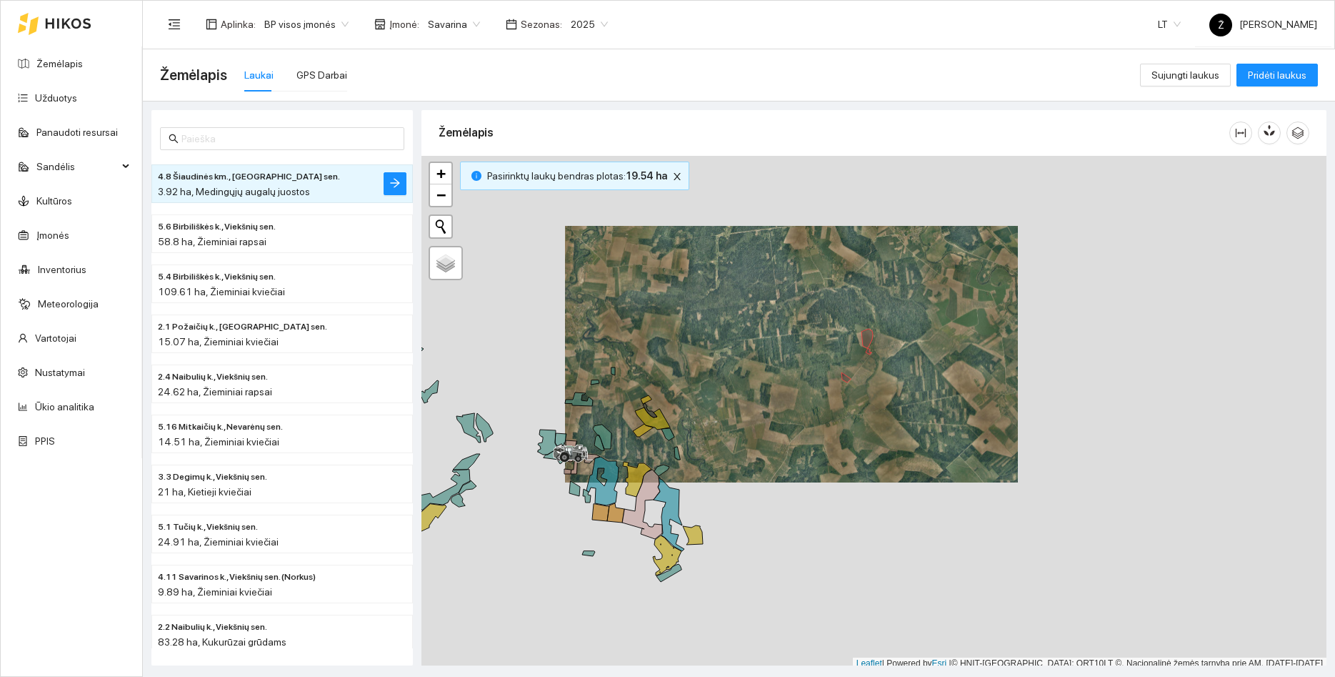
drag, startPoint x: 1218, startPoint y: 486, endPoint x: 982, endPoint y: 383, distance: 257.9
click at [982, 383] on div at bounding box center [874, 413] width 905 height 514
click at [995, 337] on div at bounding box center [874, 413] width 905 height 514
